Goal: Obtain resource: Download file/media

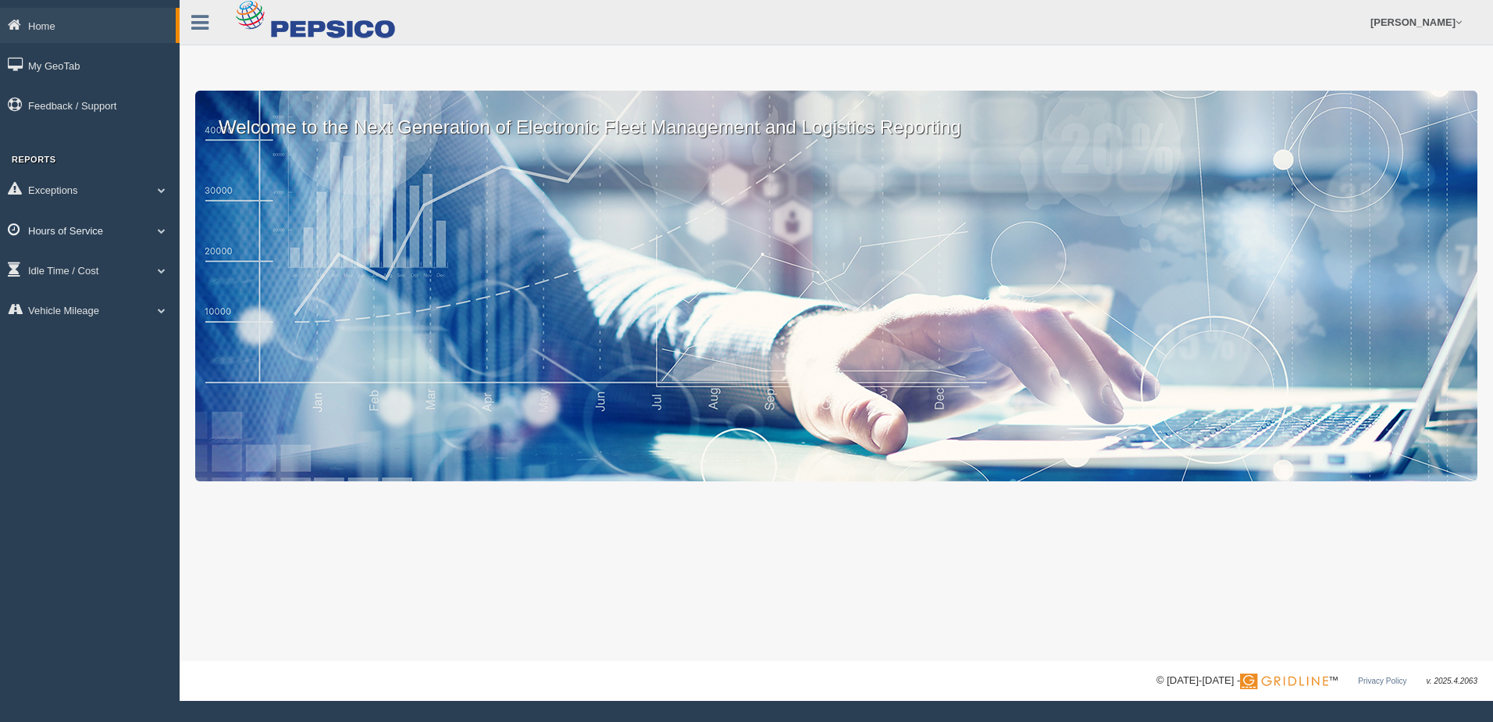
click at [122, 226] on link "Hours of Service" at bounding box center [90, 229] width 180 height 35
click at [89, 289] on link "HOS Violation Audit Reports" at bounding box center [102, 294] width 148 height 28
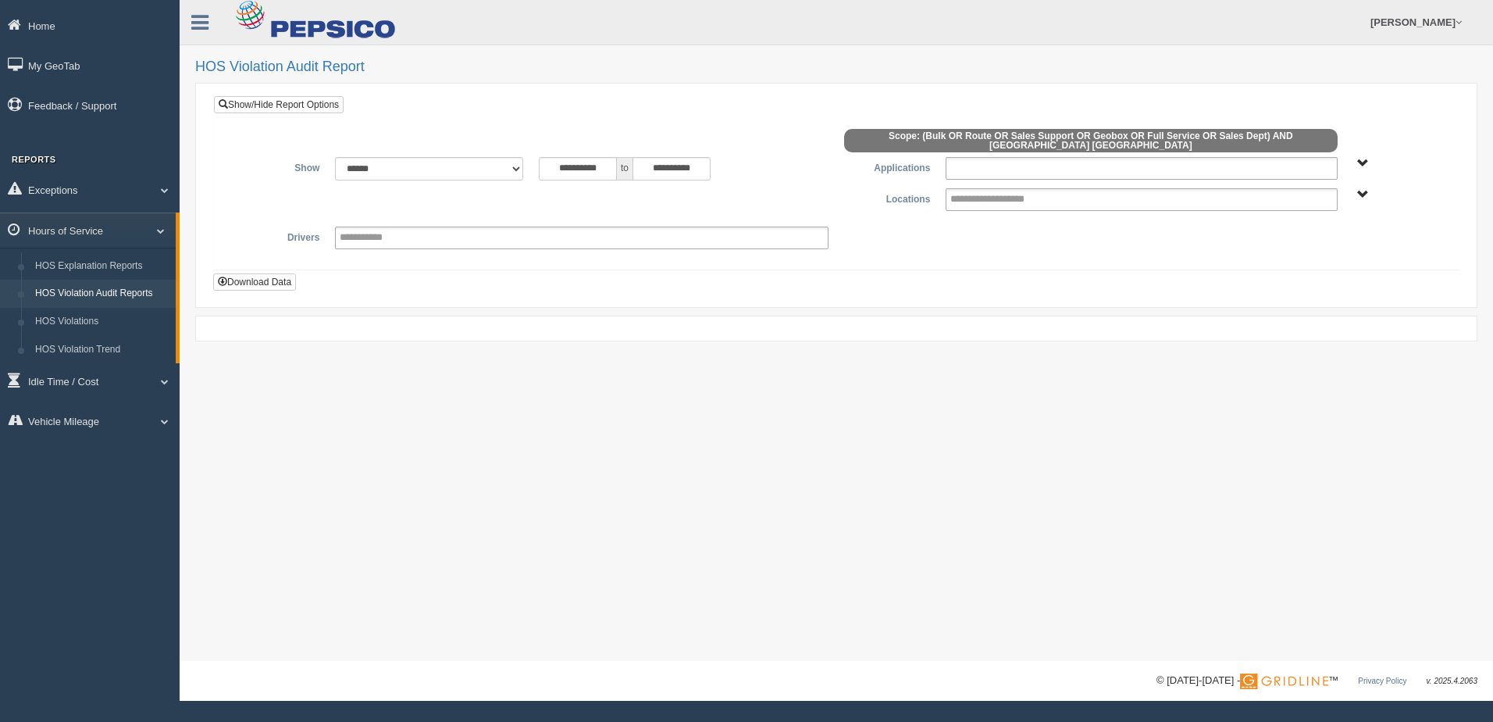
click at [1256, 159] on ul at bounding box center [1141, 168] width 391 height 23
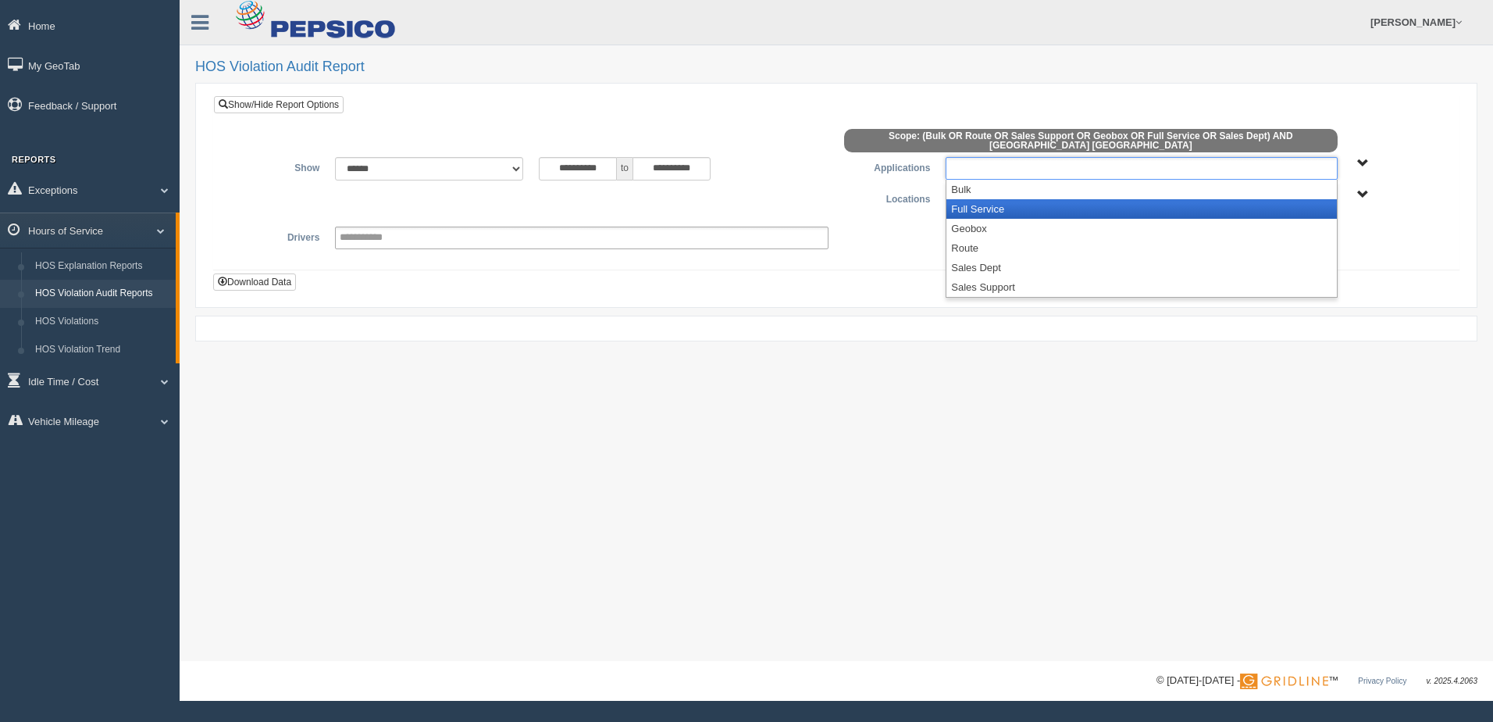
click at [973, 199] on li "Full Service" at bounding box center [1142, 209] width 390 height 20
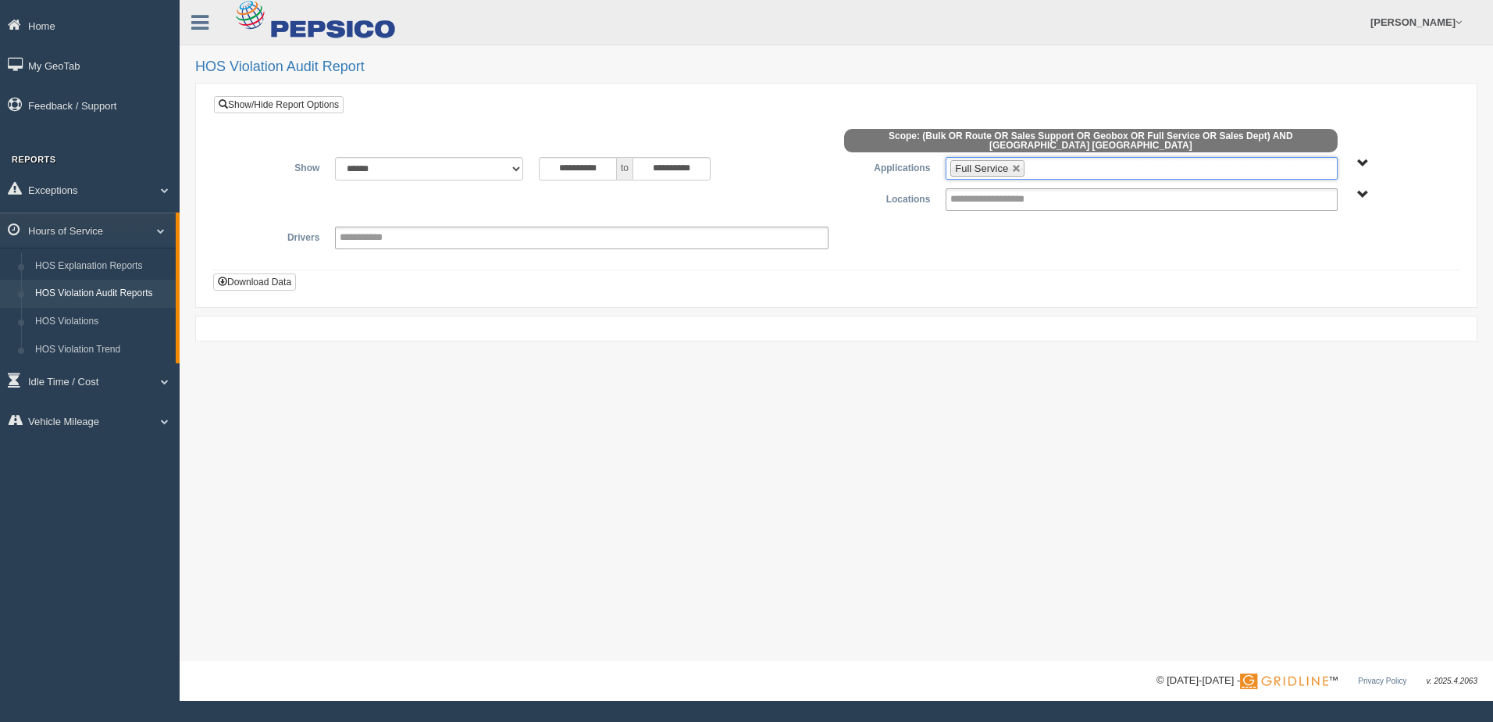
click at [1088, 157] on ul "Full Service" at bounding box center [1141, 168] width 391 height 23
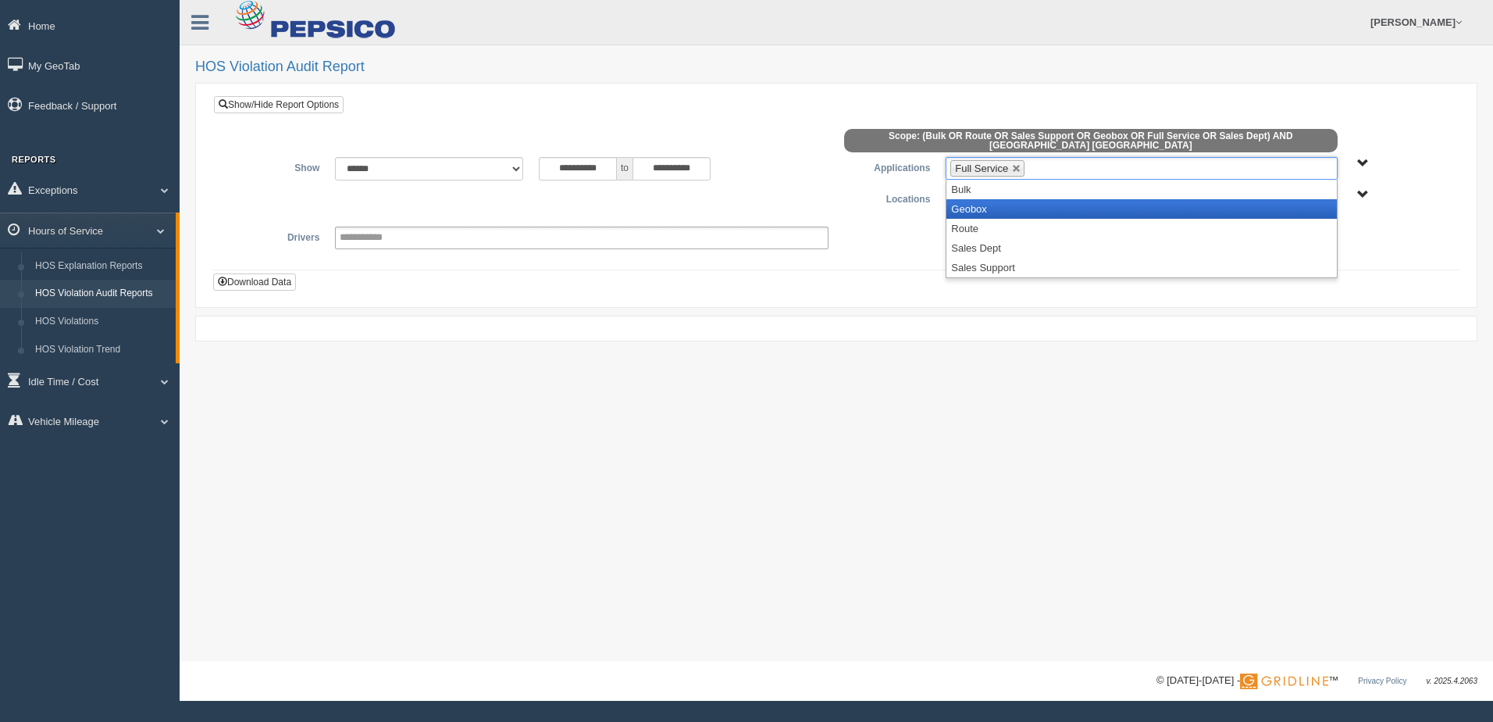
click at [975, 201] on li "Geobox" at bounding box center [1142, 209] width 390 height 20
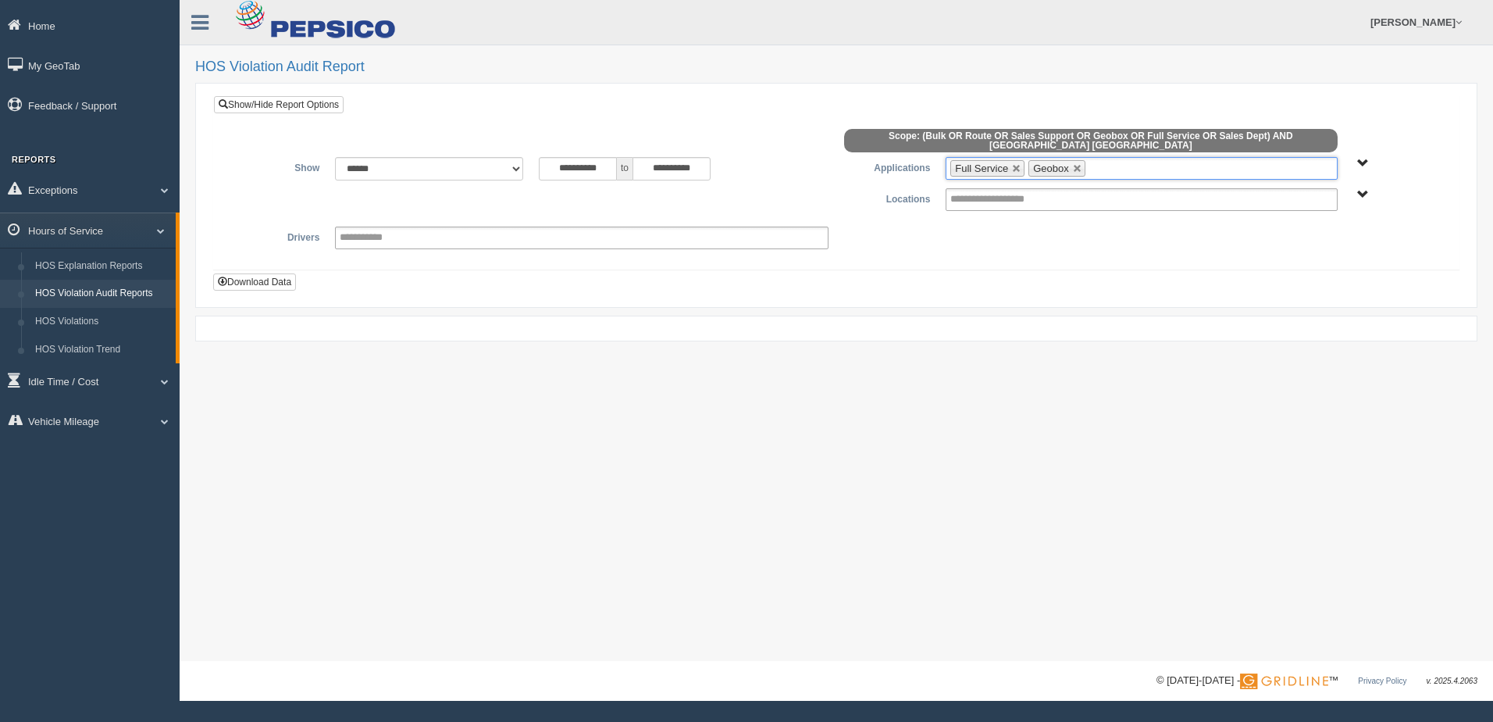
click at [1138, 166] on ul "Full Service Geobox" at bounding box center [1141, 168] width 391 height 23
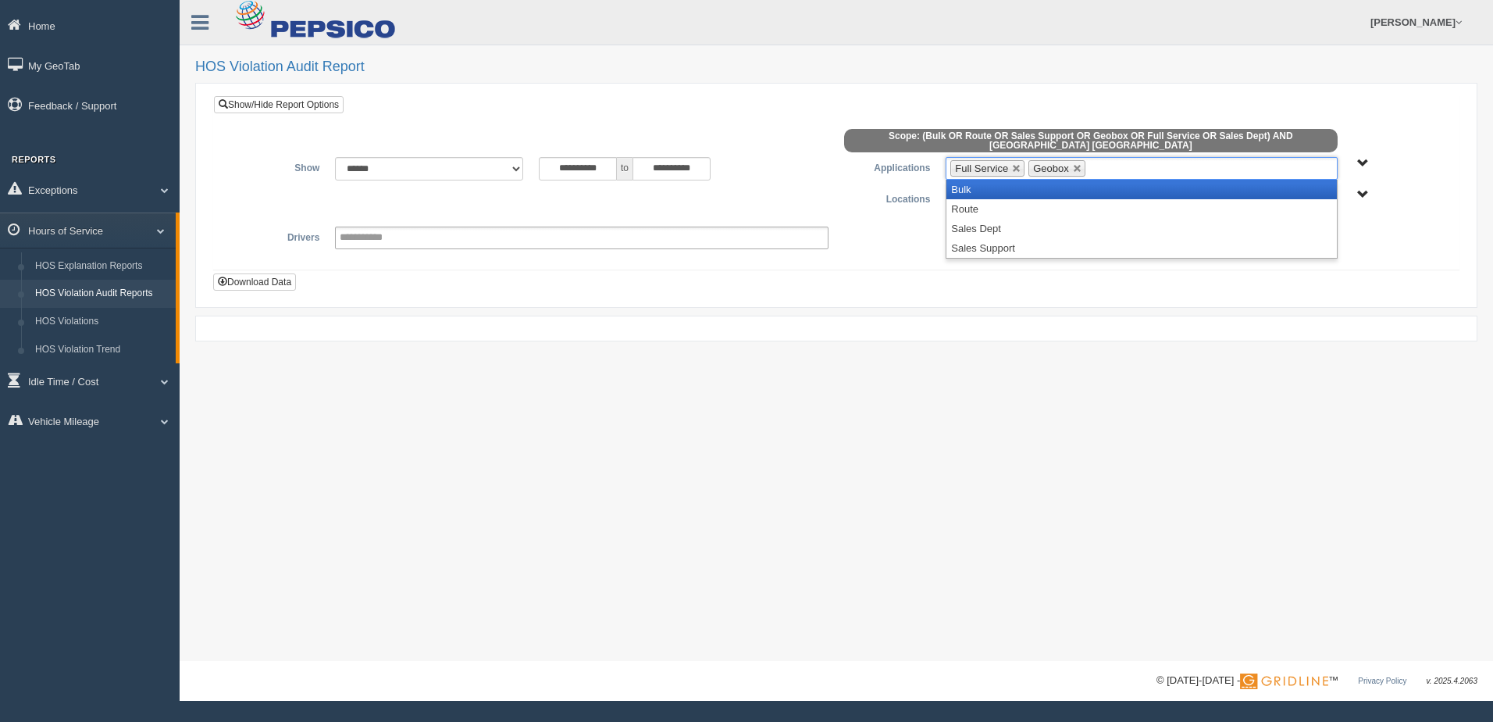
click at [1138, 166] on ul "Full Service Geobox" at bounding box center [1141, 168] width 391 height 23
click at [1138, 161] on ul "Full Service Geobox" at bounding box center [1141, 168] width 391 height 23
click at [1096, 97] on div "**********" at bounding box center [836, 182] width 1245 height 173
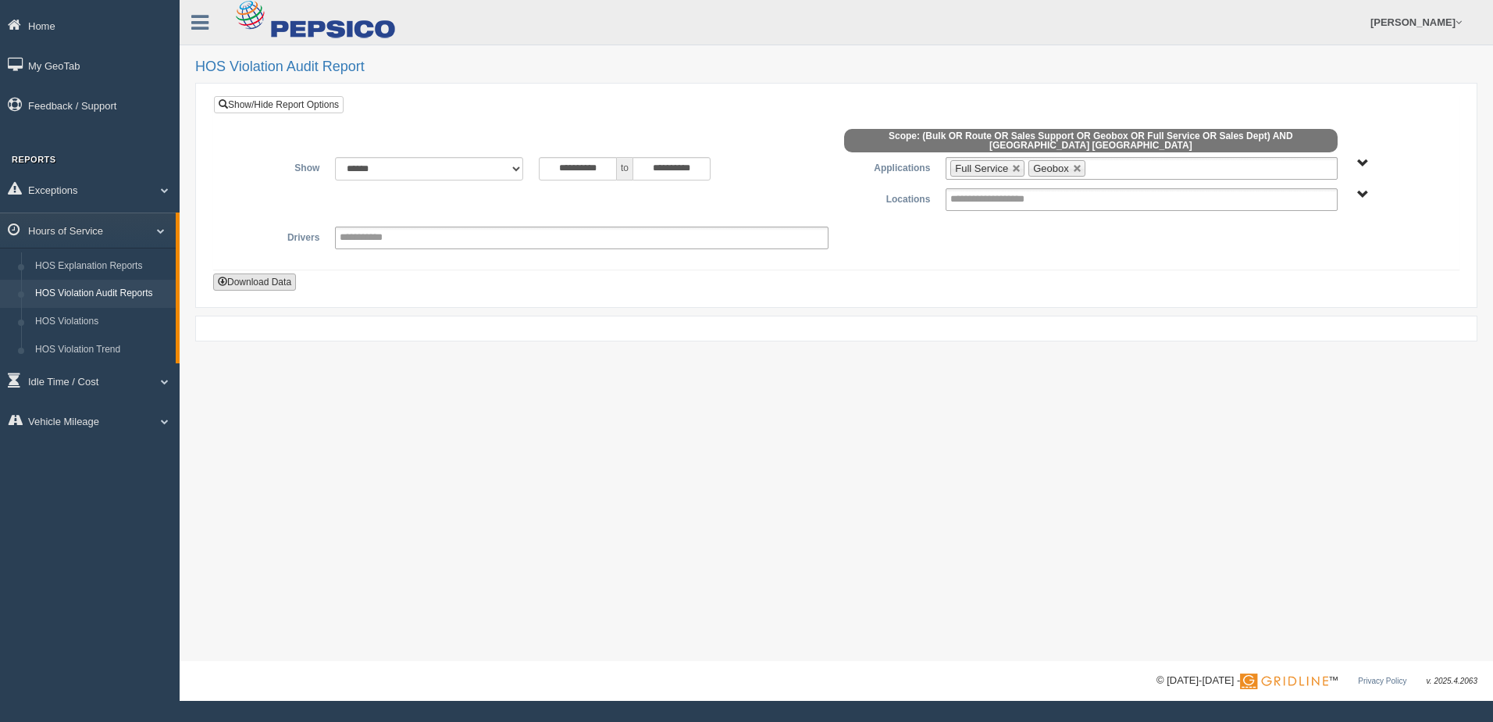
click at [282, 273] on button "Download Data" at bounding box center [254, 281] width 83 height 17
